Goal: Task Accomplishment & Management: Use online tool/utility

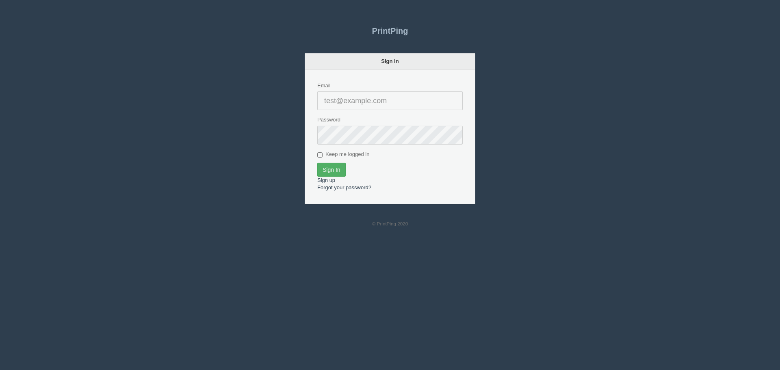
type input "[PERSON_NAME][EMAIL_ADDRESS][DOMAIN_NAME]"
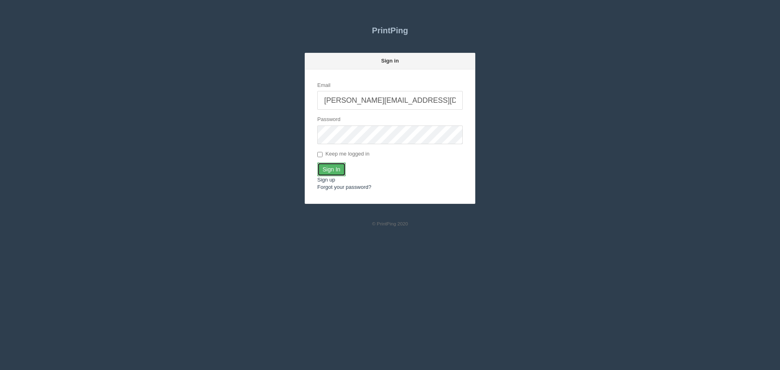
click at [343, 164] on input "Sign In" at bounding box center [331, 169] width 28 height 14
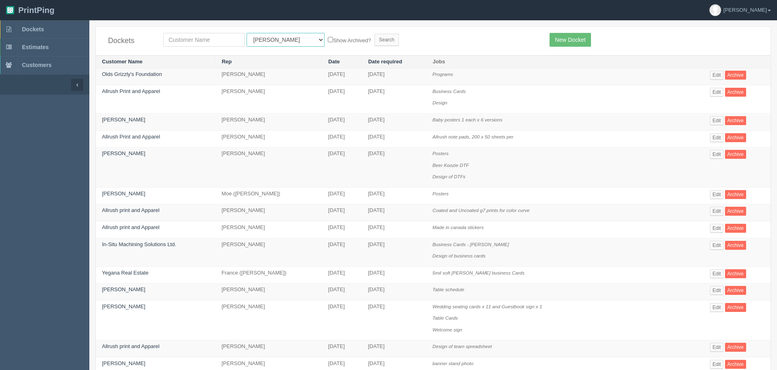
click at [262, 36] on select "All Users Ali Ali Test 1 Aly Amy Ankit Arif Brandon Dan France Greg Jim Mark Ma…" at bounding box center [285, 40] width 78 height 14
select select "1"
click at [246, 33] on select "All Users Ali Ali Test 1 Aly Amy Ankit Arif Brandon Dan France Greg Jim Mark Ma…" at bounding box center [285, 40] width 78 height 14
click at [221, 45] on input "text" at bounding box center [204, 40] width 82 height 14
type input "sparks"
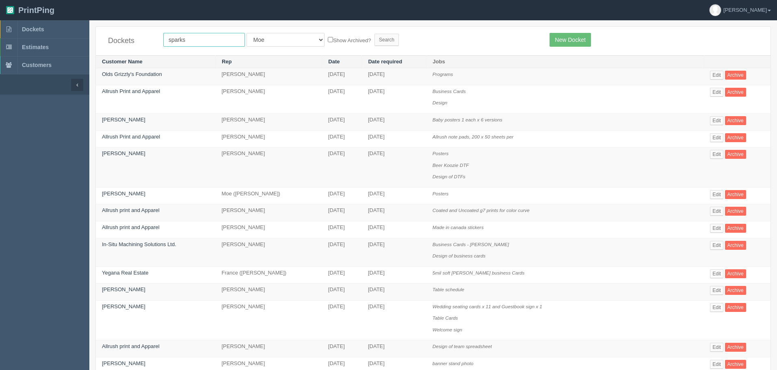
click at [374, 34] on input "Search" at bounding box center [386, 40] width 24 height 12
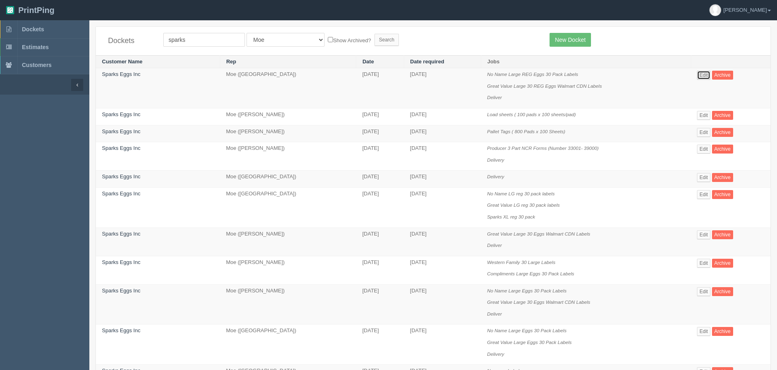
click at [701, 77] on link "Edit" at bounding box center [703, 75] width 13 height 9
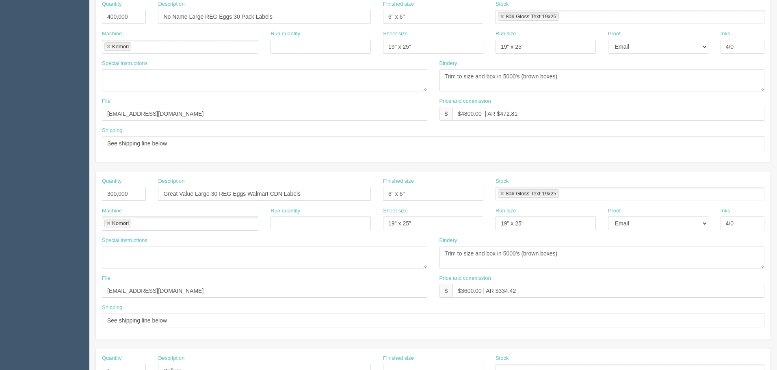
scroll to position [284, 0]
